Goal: Navigation & Orientation: Find specific page/section

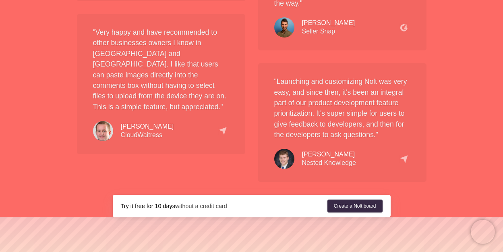
scroll to position [1834, 0]
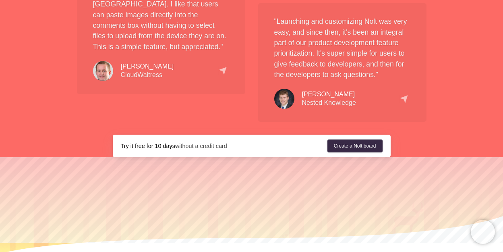
click at [213, 251] on link "Integrations" at bounding box center [211, 256] width 38 height 6
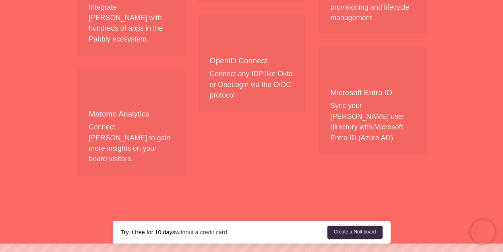
scroll to position [959, 0]
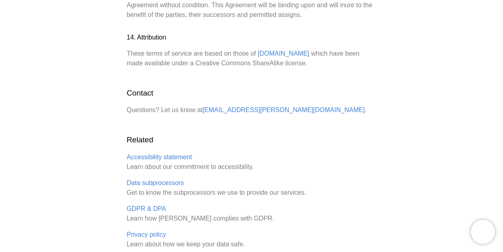
scroll to position [2243, 0]
